Goal: Task Accomplishment & Management: Use online tool/utility

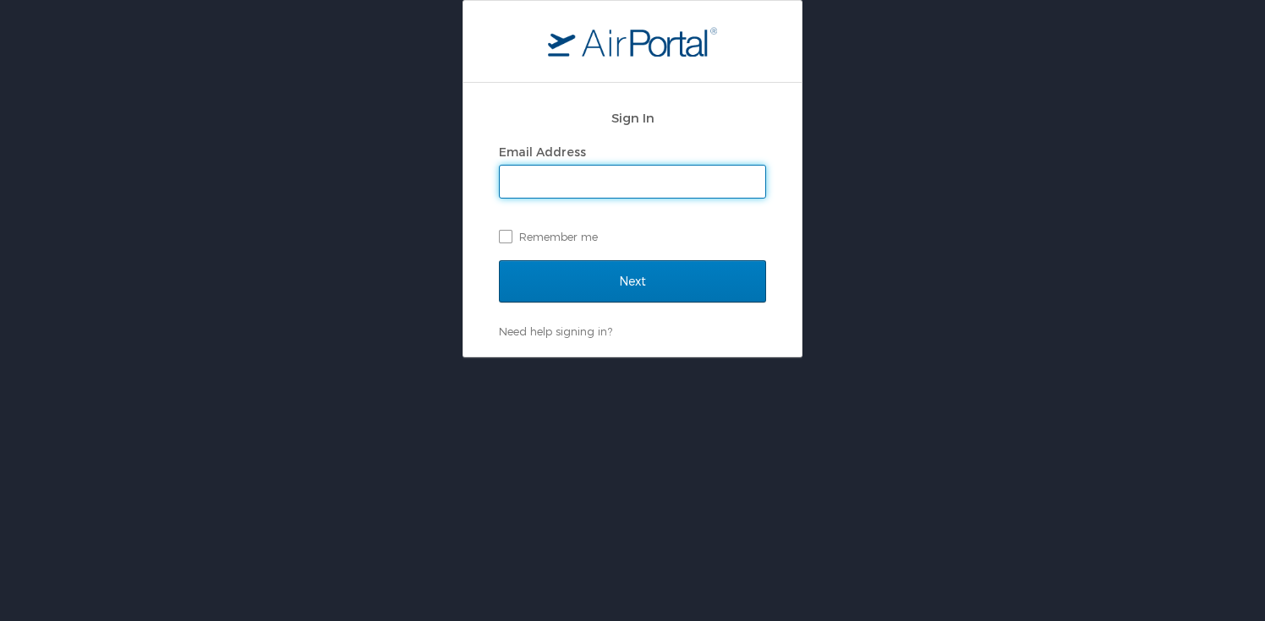
type input "[PERSON_NAME][EMAIL_ADDRESS][PERSON_NAME][DOMAIN_NAME]"
click at [506, 240] on label "Remember me" at bounding box center [632, 236] width 267 height 25
click at [506, 240] on input "Remember me" at bounding box center [504, 235] width 11 height 11
checkbox input "true"
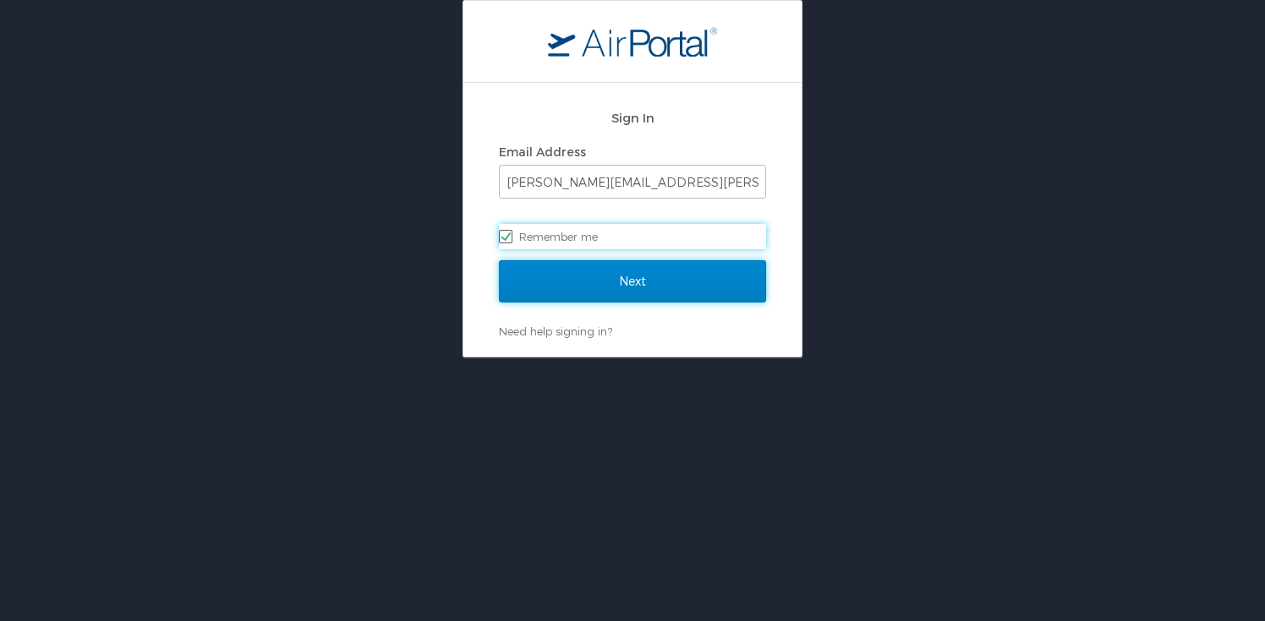
click at [593, 272] on input "Next" at bounding box center [632, 281] width 267 height 42
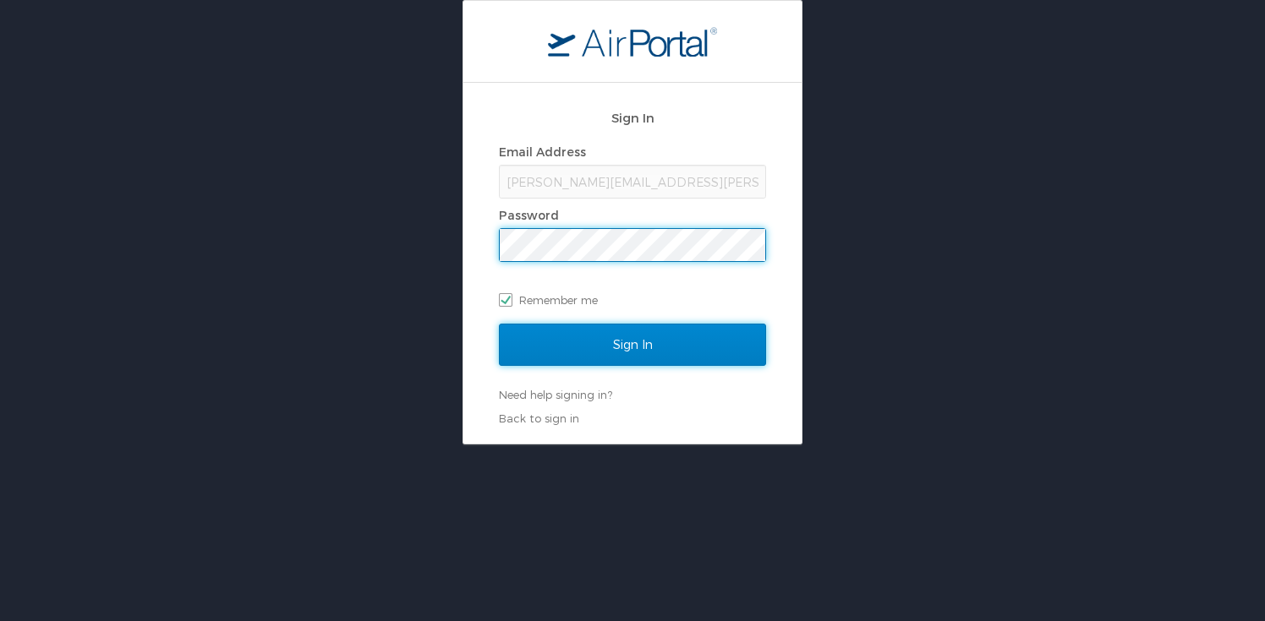
click at [604, 339] on input "Sign In" at bounding box center [632, 345] width 267 height 42
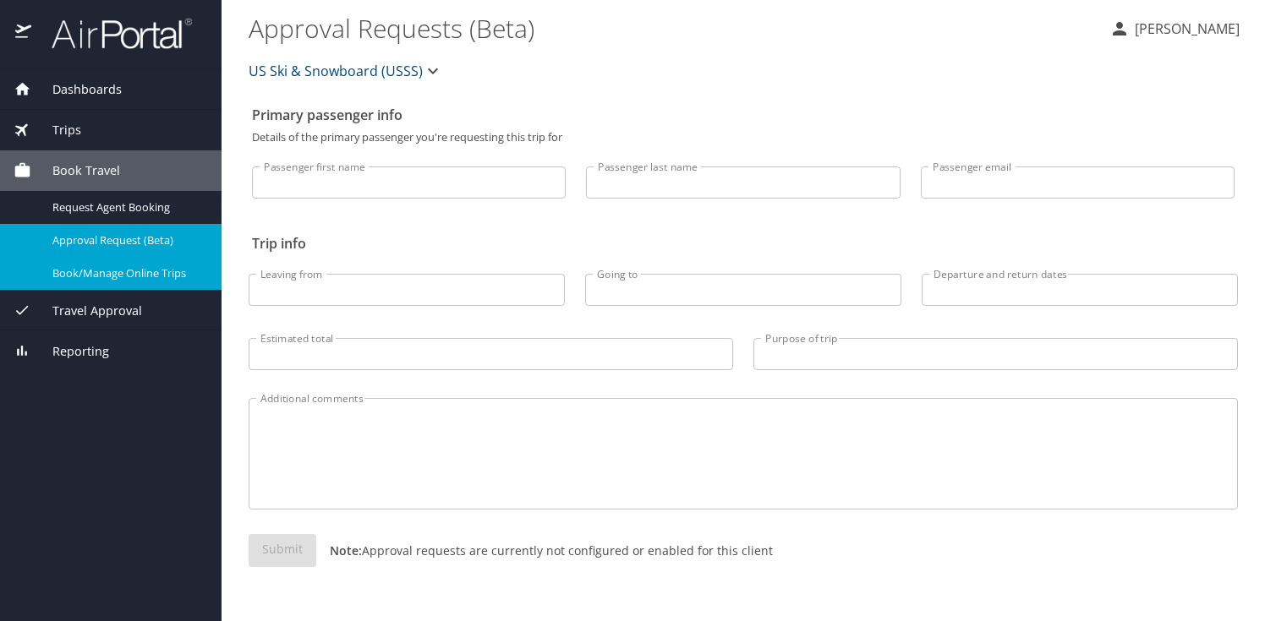
click at [120, 276] on span "Book/Manage Online Trips" at bounding box center [126, 273] width 149 height 16
